Goal: Obtain resource: Download file/media

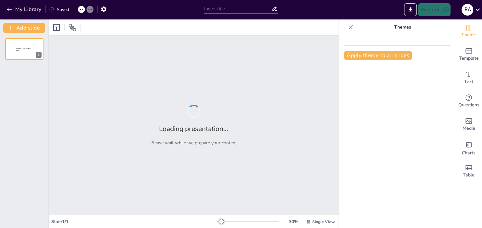
type input "Role and Responsibilities of the Financial Controller at Akij Resource"
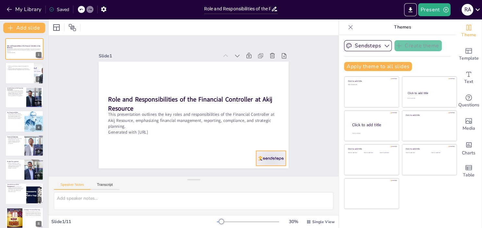
click at [274, 163] on div at bounding box center [258, 173] width 32 height 21
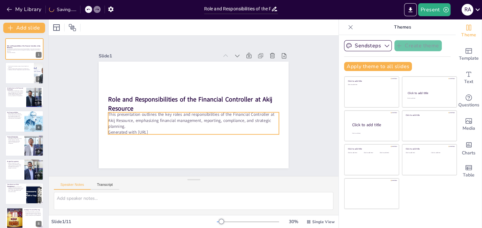
click at [167, 130] on p "Generated with [URL]" at bounding box center [182, 129] width 158 height 75
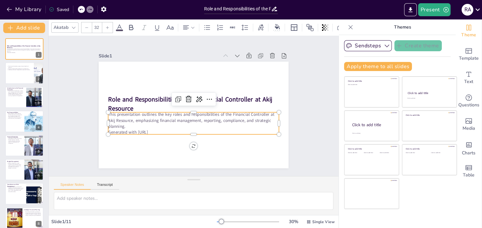
click at [167, 130] on p "Generated with [URL]" at bounding box center [180, 128] width 151 height 91
click at [167, 119] on p "This presentation outlines the key roles and responsibilities of the Financial …" at bounding box center [189, 120] width 168 height 70
click at [167, 119] on p "This presentation outlines the key roles and responsibilities of the Financial …" at bounding box center [185, 117] width 149 height 115
click at [167, 119] on p "This presentation outlines the key roles and responsibilities of the Financial …" at bounding box center [186, 118] width 157 height 101
click at [167, 119] on p "This presentation outlines the key roles and responsibilities of the Financial …" at bounding box center [187, 119] width 163 height 86
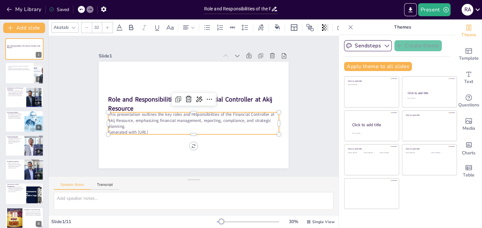
click at [163, 130] on p "Generated with [URL]" at bounding box center [185, 131] width 164 height 58
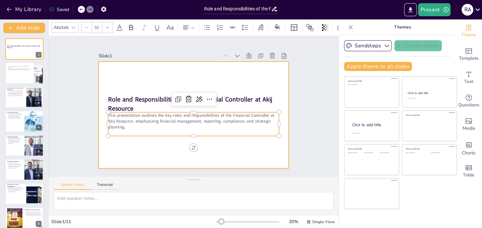
click at [195, 67] on div at bounding box center [189, 114] width 217 height 175
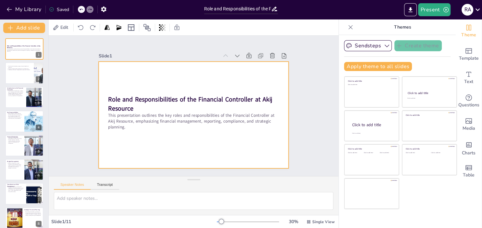
click at [204, 151] on div at bounding box center [185, 109] width 175 height 217
click at [23, 70] on div "The Financial Controller oversees financial health and reporting. The role incl…" at bounding box center [19, 68] width 25 height 6
type textarea "The oversight of financial health is a critical responsibility for the Financia…"
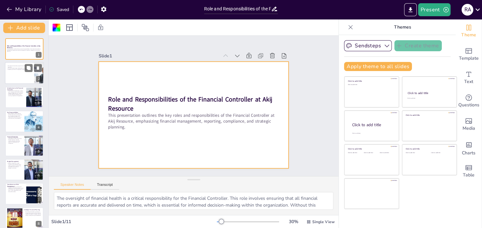
scroll to position [0, 0]
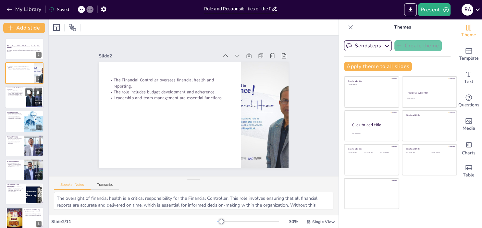
click at [12, 94] on p "The Financial Controller plays a critical role in managing the financial health…" at bounding box center [16, 93] width 18 height 6
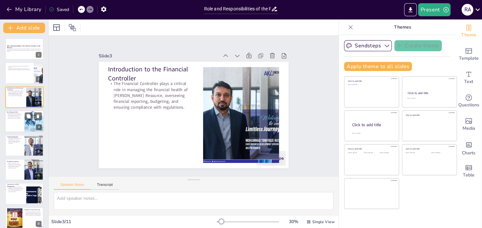
click at [28, 120] on div at bounding box center [34, 121] width 39 height 22
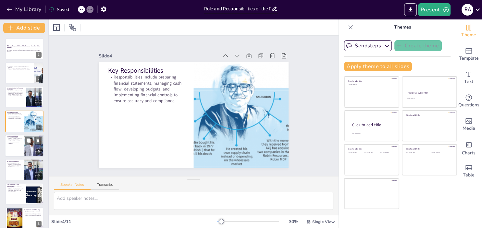
click at [26, 145] on div at bounding box center [34, 146] width 22 height 22
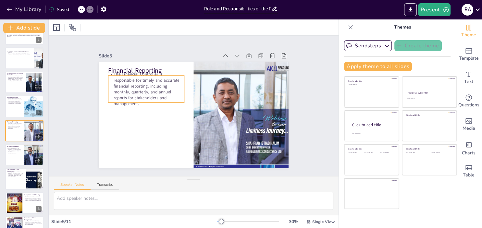
click at [149, 96] on p "The Financial Controller is responsible for timely and accurate financial repor…" at bounding box center [147, 84] width 79 height 43
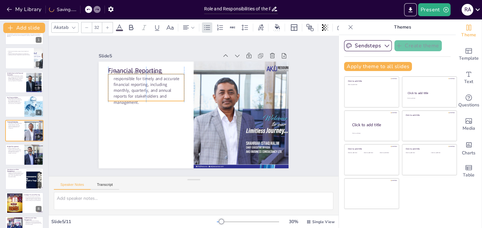
click at [149, 98] on p "The Financial Controller is responsible for timely and accurate financial repor…" at bounding box center [161, 66] width 83 height 68
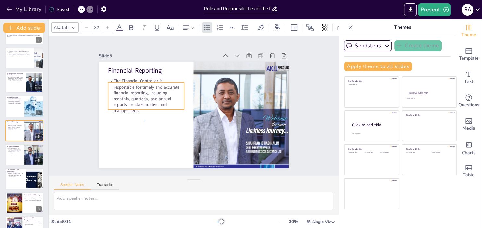
click at [145, 120] on div "Slide 1 Role and Responsibilities of the Financial Controller at Akij Resource …" at bounding box center [193, 105] width 319 height 223
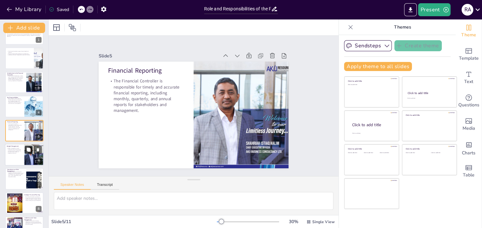
click at [29, 150] on icon at bounding box center [29, 150] width 4 height 4
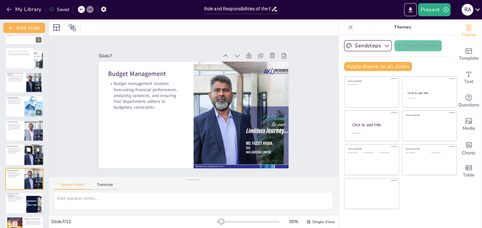
scroll to position [63, 0]
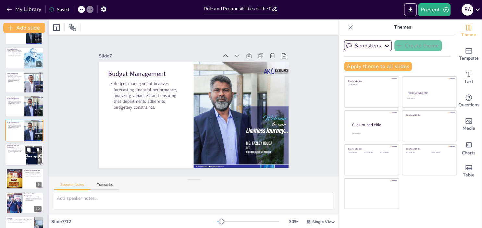
click at [19, 154] on div at bounding box center [24, 155] width 39 height 22
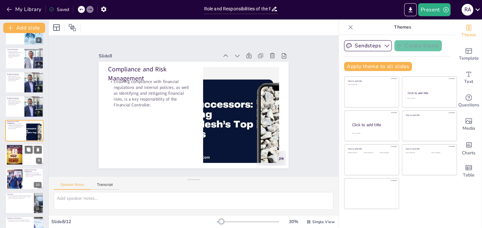
click at [23, 154] on div at bounding box center [24, 155] width 39 height 22
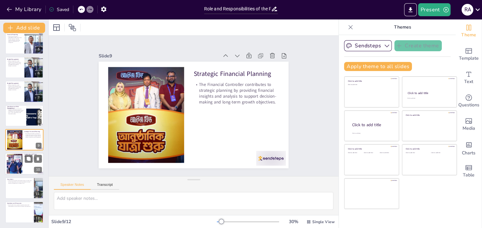
click at [24, 163] on div at bounding box center [24, 164] width 39 height 22
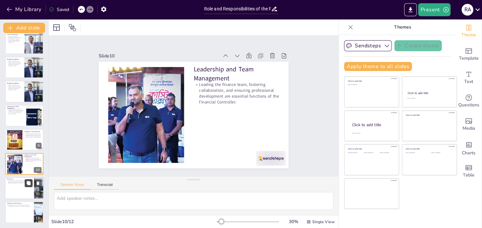
click at [29, 183] on icon at bounding box center [29, 183] width 4 height 4
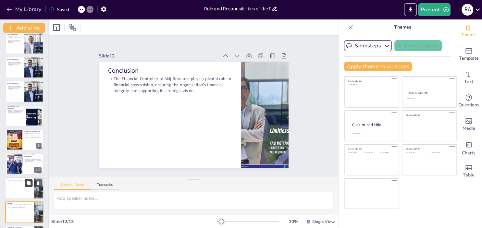
scroll to position [126, 0]
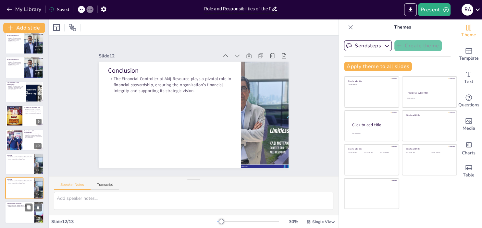
click at [14, 210] on div at bounding box center [24, 212] width 39 height 22
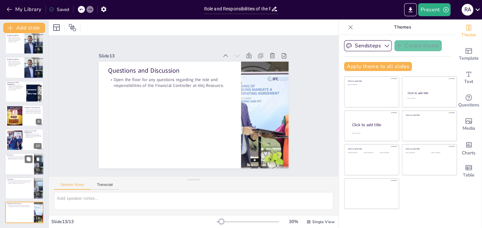
scroll to position [0, 0]
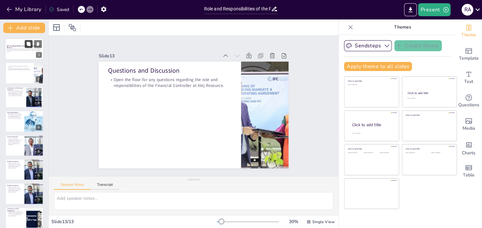
click at [27, 46] on icon at bounding box center [28, 44] width 5 height 5
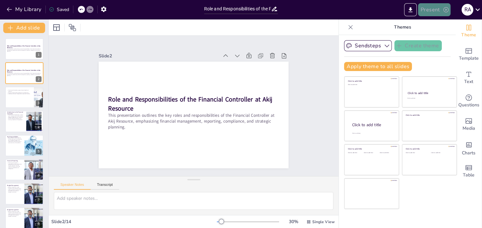
click at [442, 8] on button "Present" at bounding box center [434, 9] width 32 height 13
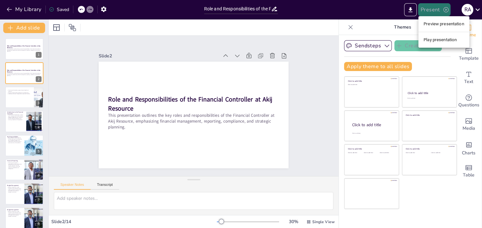
click at [442, 8] on div at bounding box center [241, 114] width 482 height 228
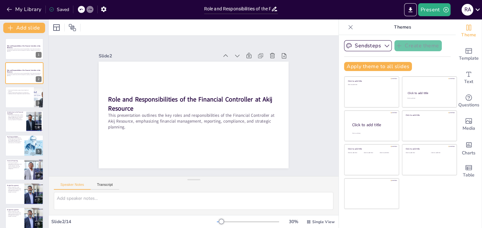
click at [384, 11] on div "Present R A" at bounding box center [381, 9] width 201 height 13
click at [412, 10] on icon "Export to PowerPoint" at bounding box center [410, 9] width 7 height 7
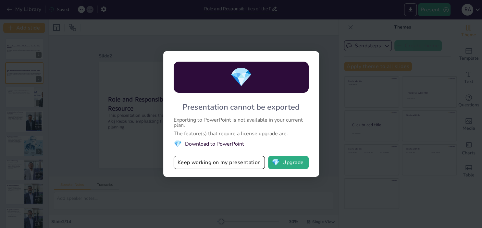
click at [219, 142] on li "💎 Download to PowerPoint" at bounding box center [241, 143] width 135 height 9
click at [325, 108] on div "💎 Presentation cannot be exported Exporting to PowerPoint is not available in y…" at bounding box center [241, 114] width 482 height 228
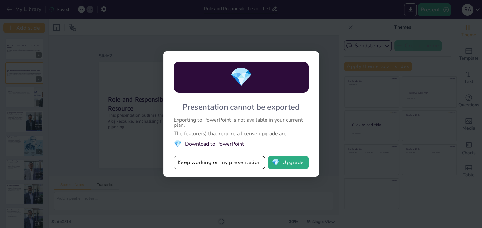
click at [207, 142] on li "💎 Download to PowerPoint" at bounding box center [241, 143] width 135 height 9
click at [189, 164] on button "Keep working on my presentation" at bounding box center [219, 162] width 91 height 13
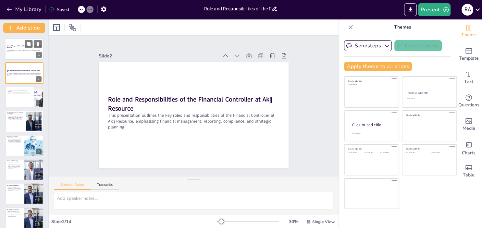
click at [17, 47] on p "Role and Responsibilities of the Financial Controller at Akij Resource" at bounding box center [24, 47] width 35 height 4
click at [28, 43] on icon at bounding box center [29, 44] width 4 height 4
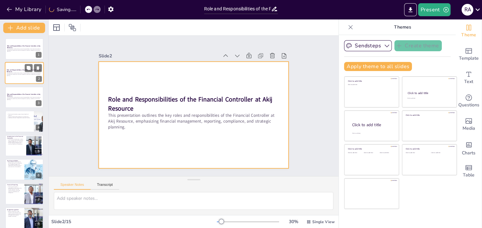
click at [22, 68] on div at bounding box center [24, 73] width 39 height 22
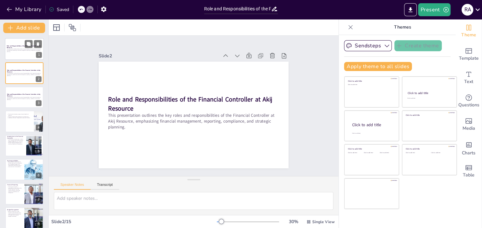
click at [20, 54] on div at bounding box center [24, 49] width 39 height 22
